Goal: Book appointment/travel/reservation

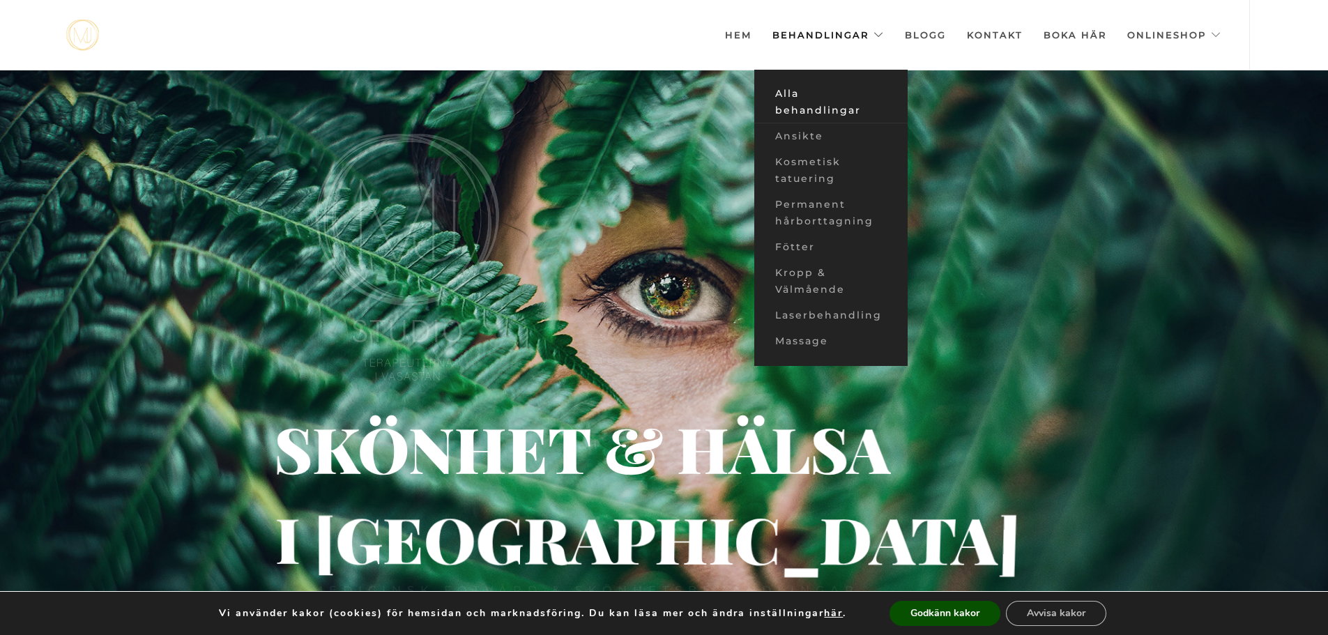
click at [821, 112] on link "Alla behandlingar" at bounding box center [830, 102] width 153 height 43
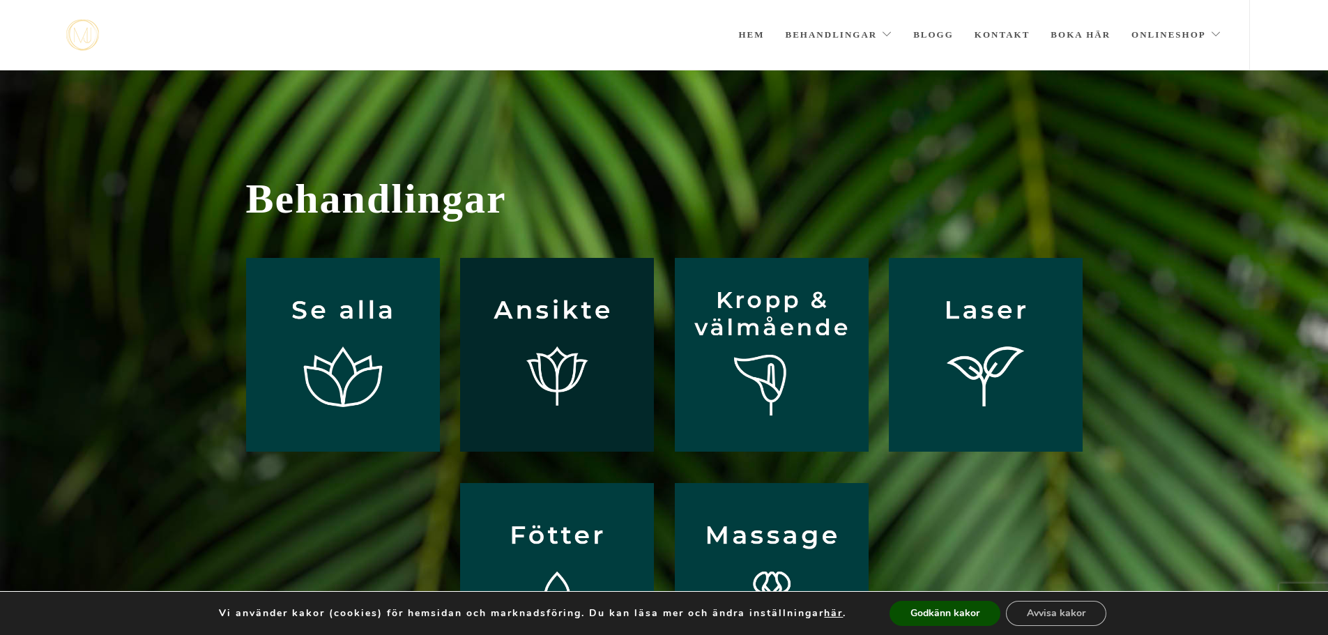
click at [593, 303] on img at bounding box center [557, 355] width 194 height 194
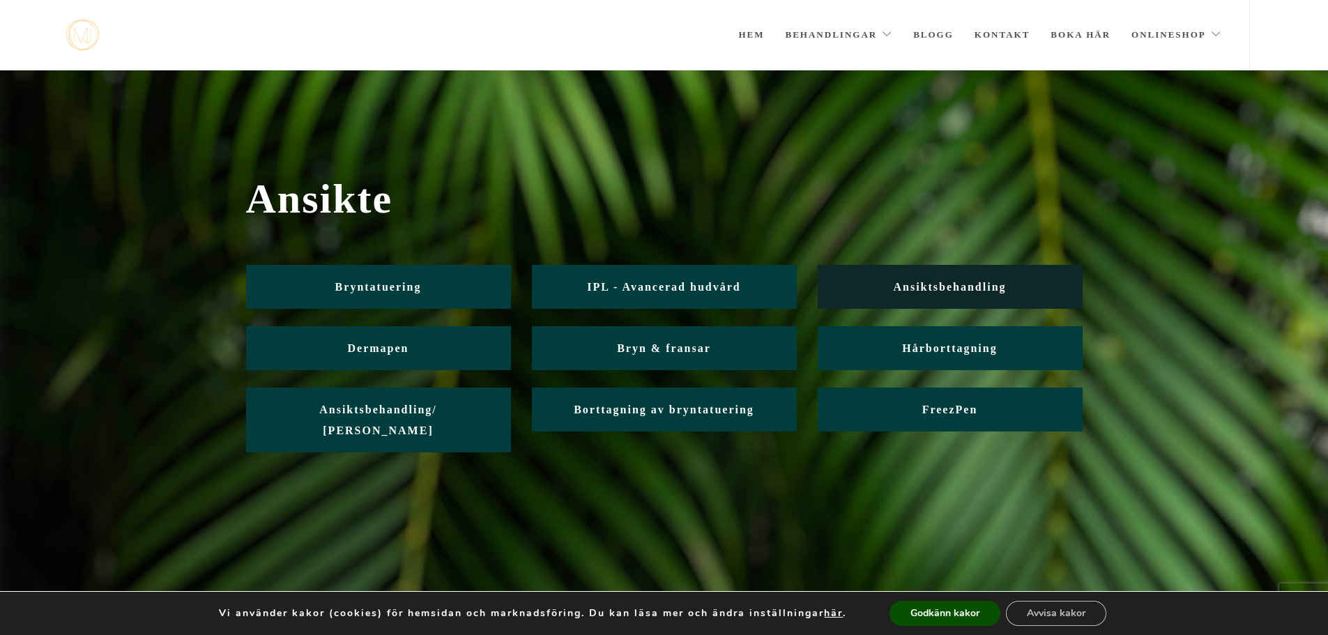
click at [860, 287] on link "Ansiktsbehandling" at bounding box center [950, 287] width 265 height 44
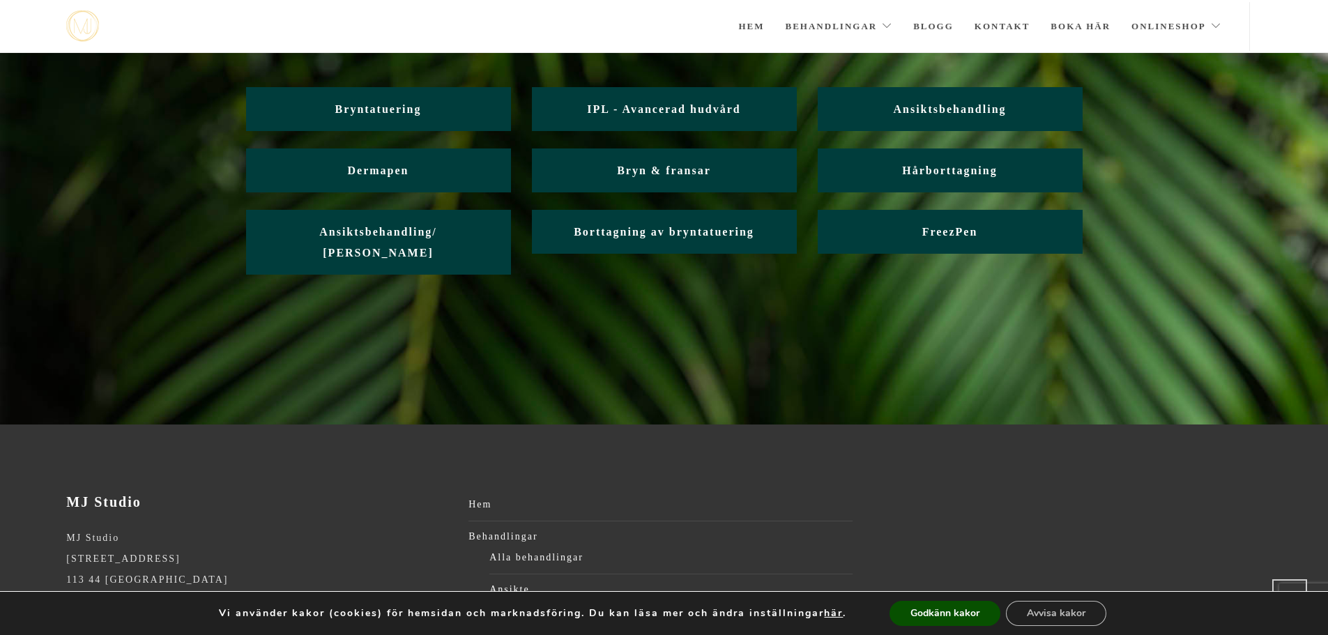
scroll to position [112, 0]
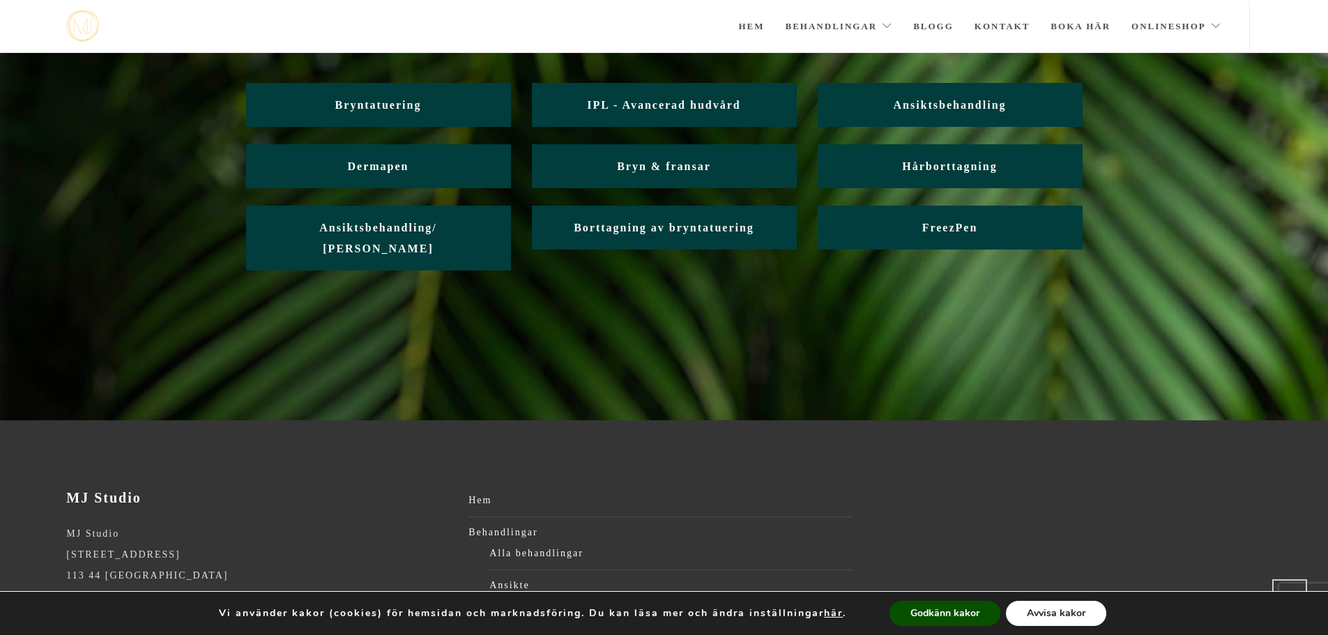
click at [1088, 603] on button "Avvisa kakor" at bounding box center [1056, 613] width 100 height 25
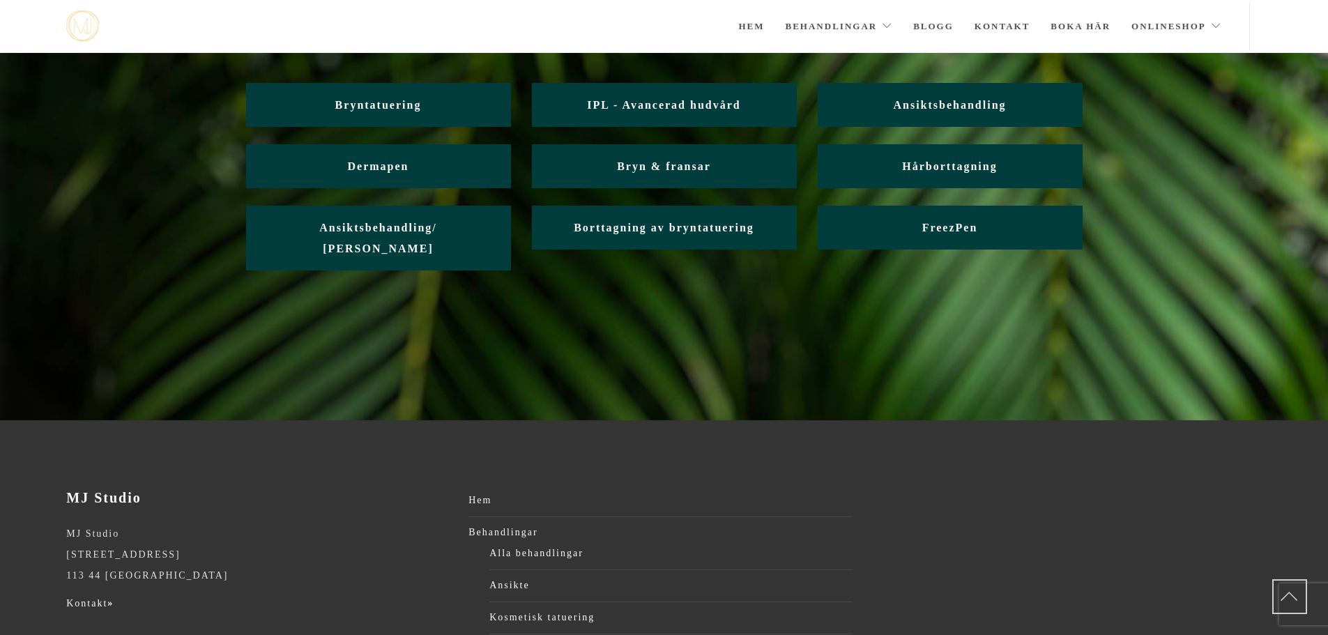
scroll to position [161, 0]
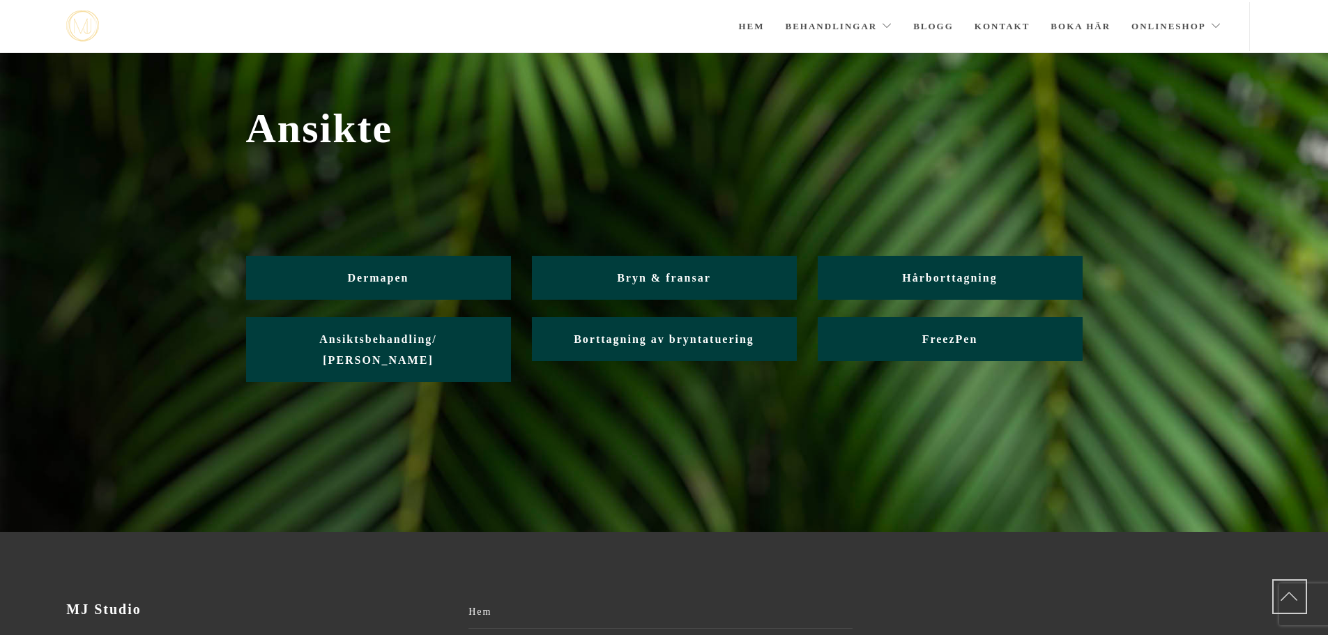
scroll to position [264, 0]
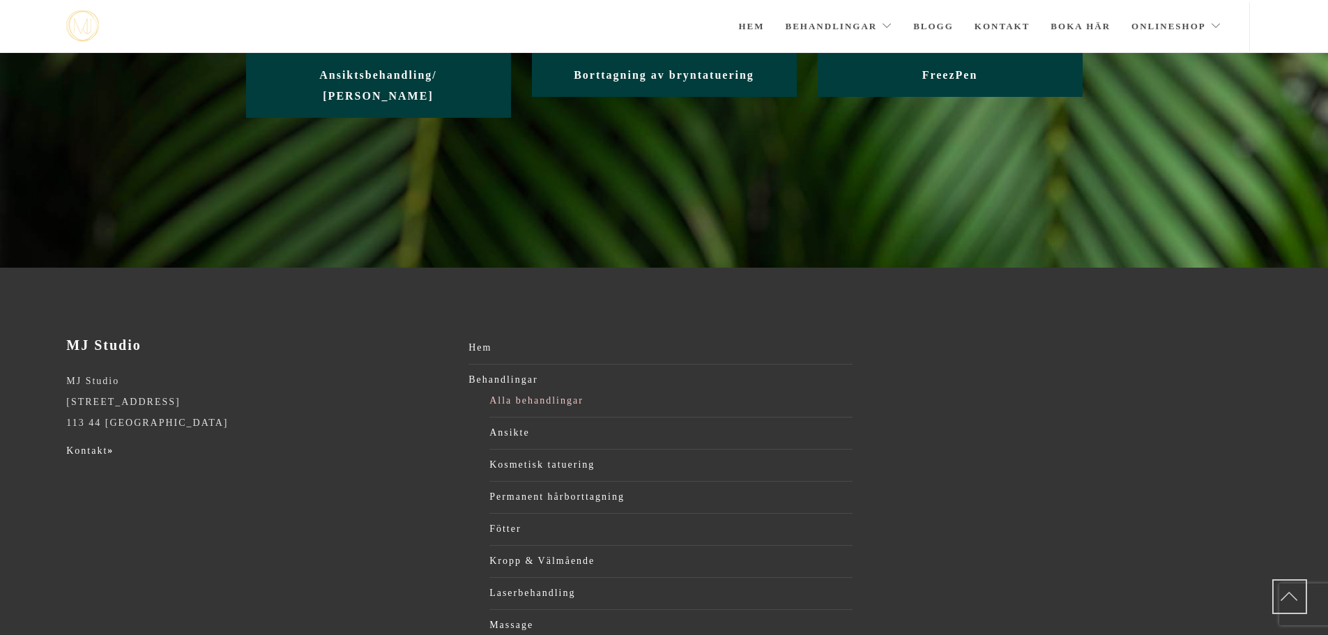
click at [566, 390] on link "Alla behandlingar" at bounding box center [670, 400] width 363 height 21
click at [509, 390] on link "Alla behandlingar" at bounding box center [670, 400] width 363 height 21
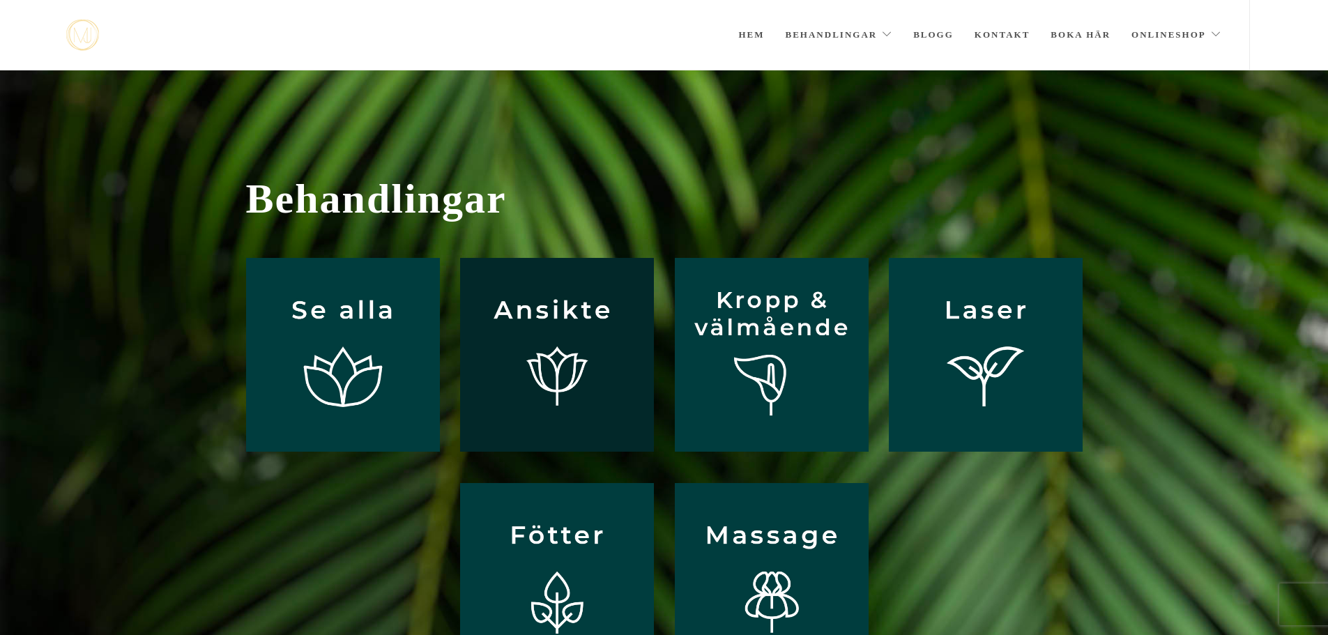
click at [533, 365] on img at bounding box center [557, 355] width 194 height 194
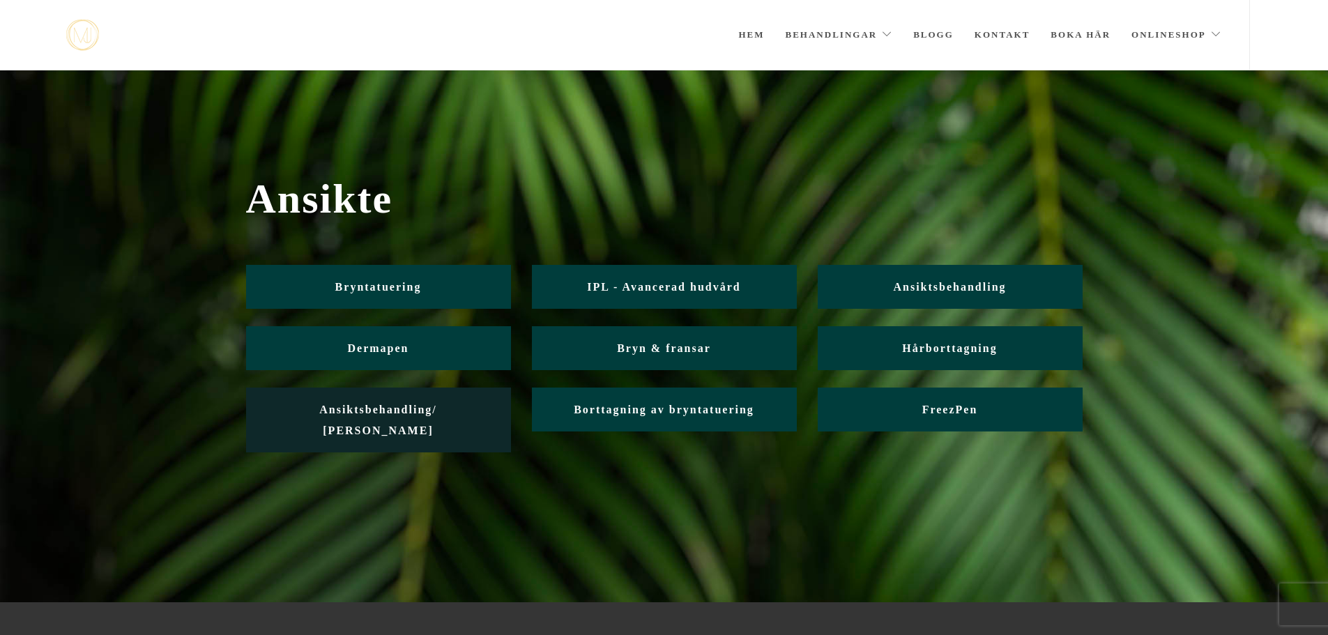
click at [420, 411] on span "Ansiktsbehandling/ Friskvård" at bounding box center [378, 420] width 118 height 33
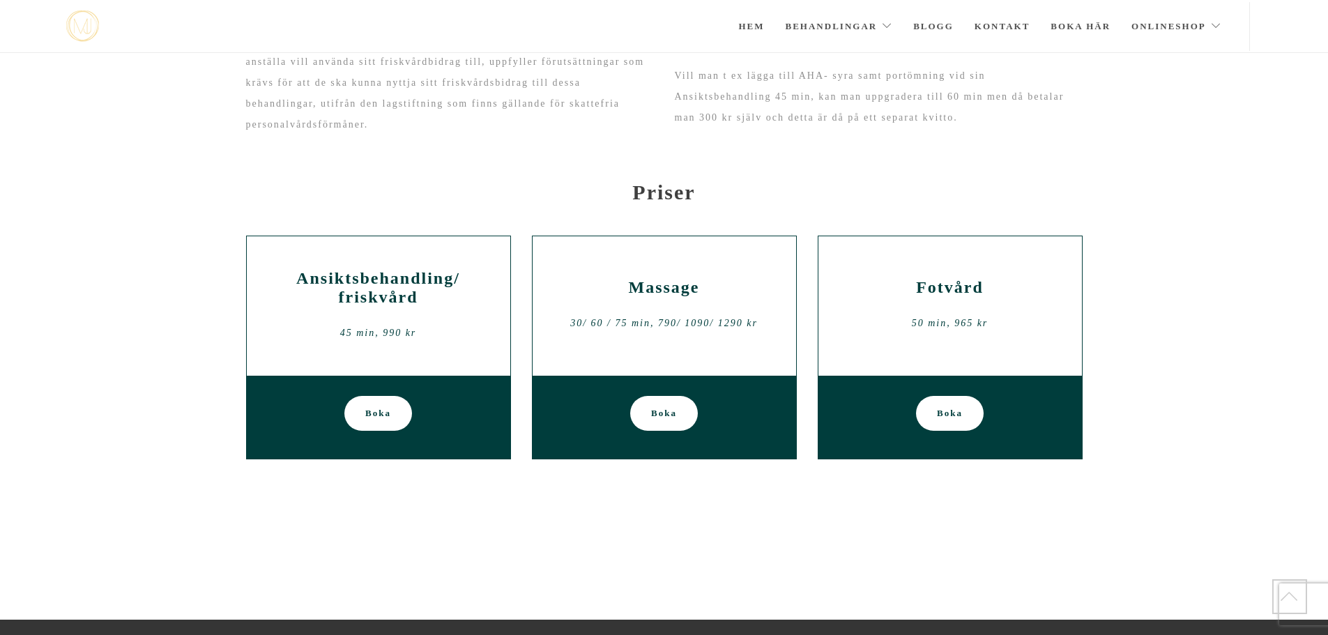
scroll to position [349, 0]
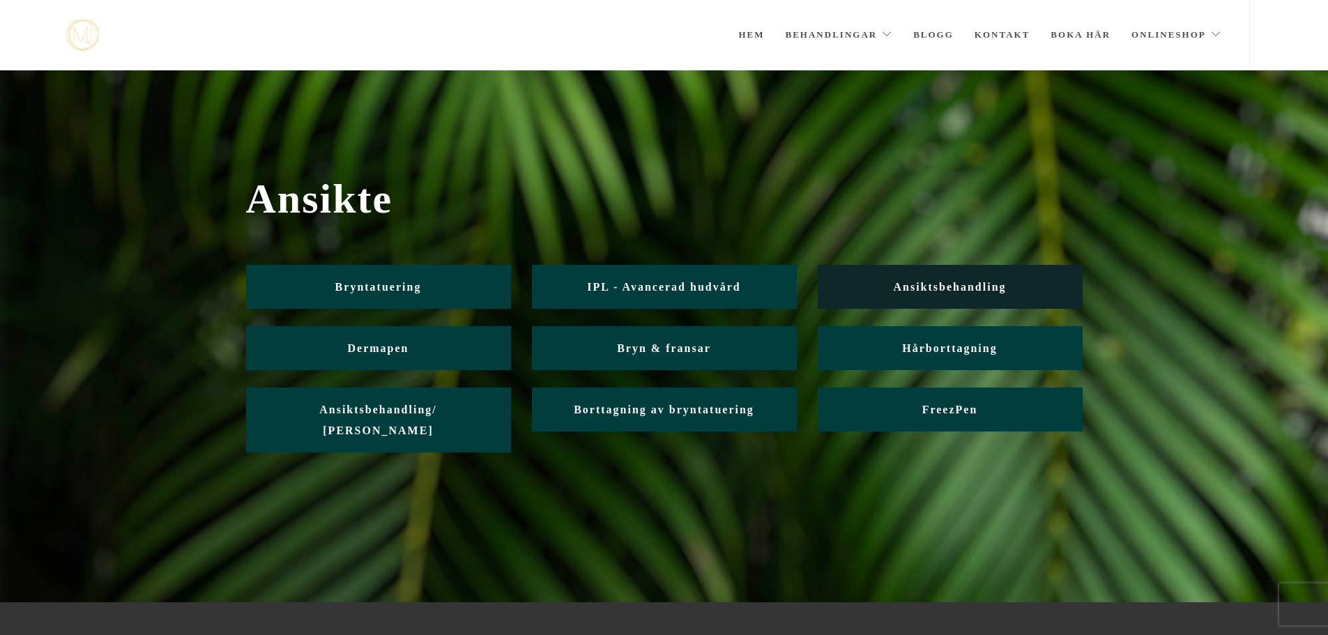
click at [891, 293] on link "Ansiktsbehandling" at bounding box center [950, 287] width 265 height 44
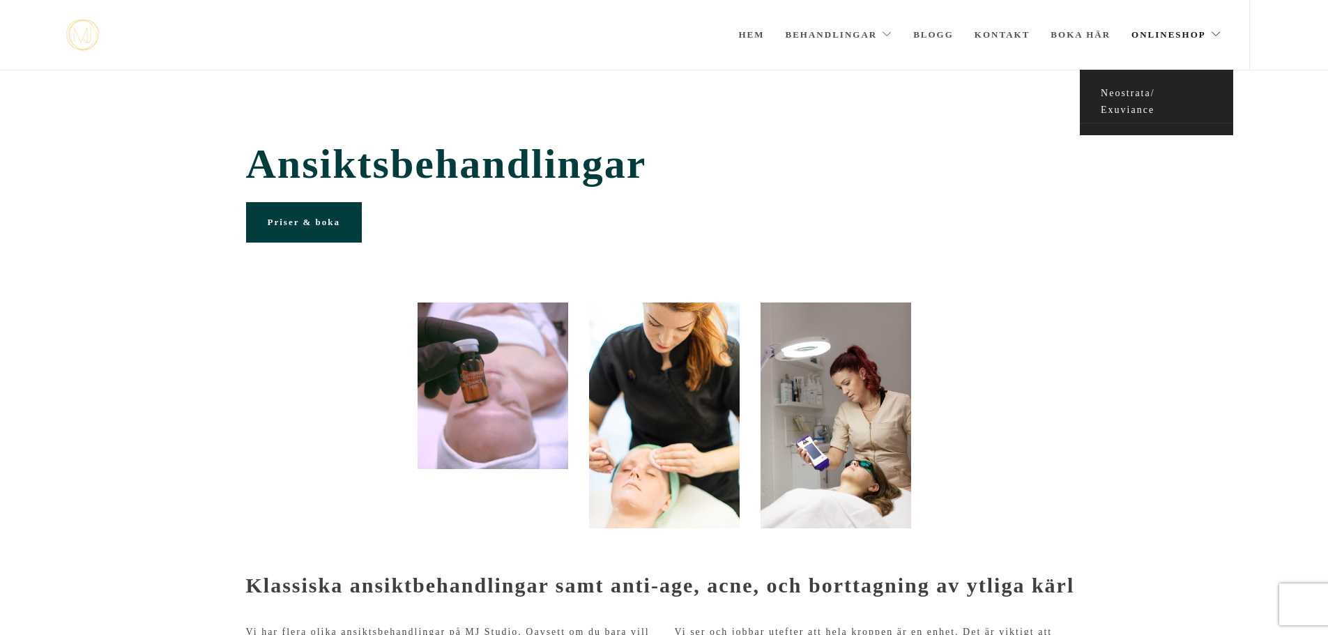
click at [1118, 95] on link "Neostrata/ Exuviance" at bounding box center [1156, 102] width 153 height 43
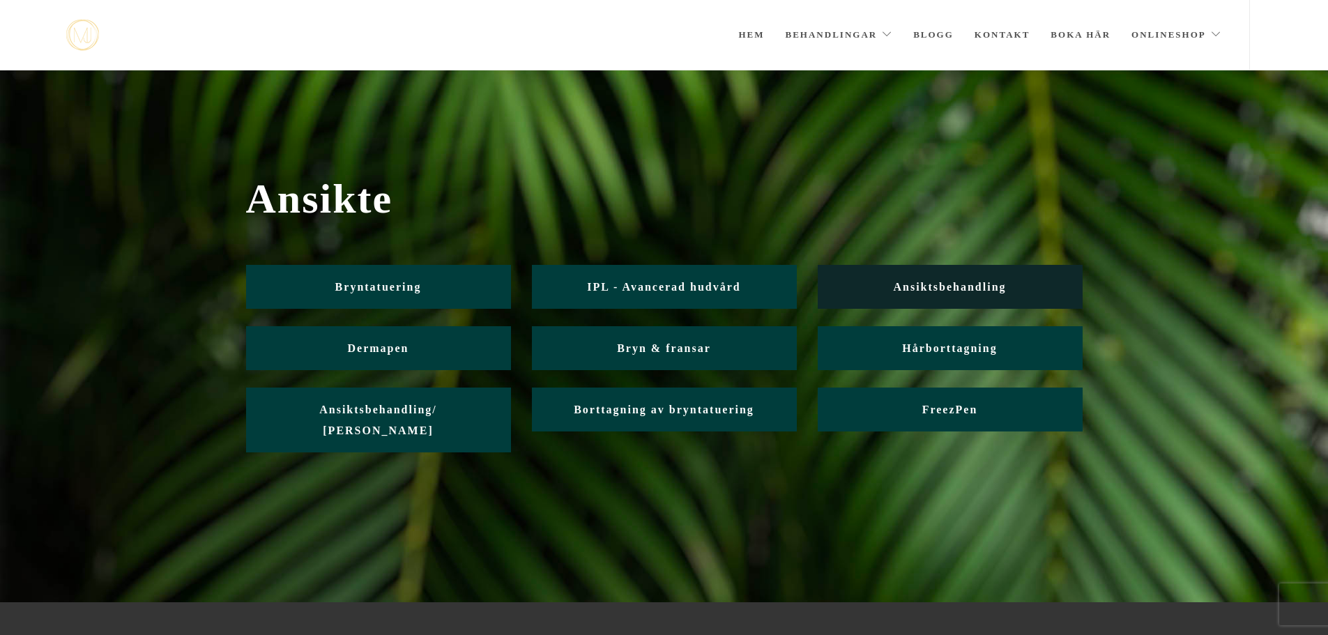
click at [961, 294] on link "Ansiktsbehandling" at bounding box center [950, 287] width 265 height 44
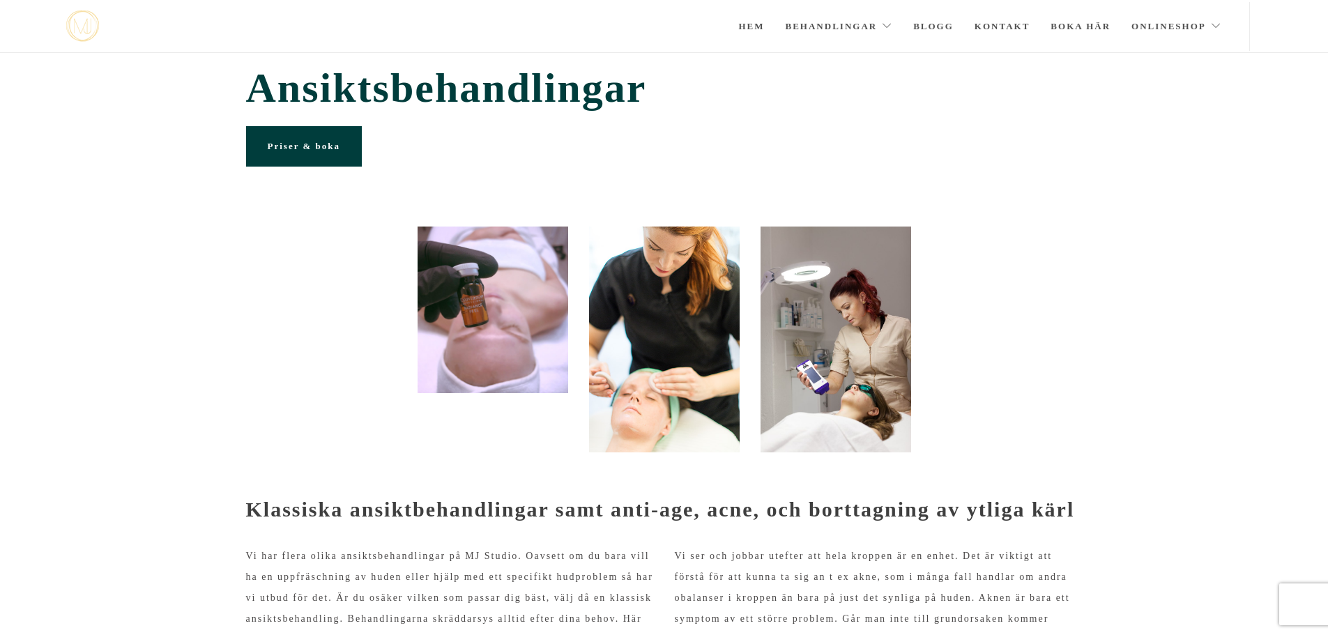
scroll to position [5, 0]
